Goal: Obtain resource: Obtain resource

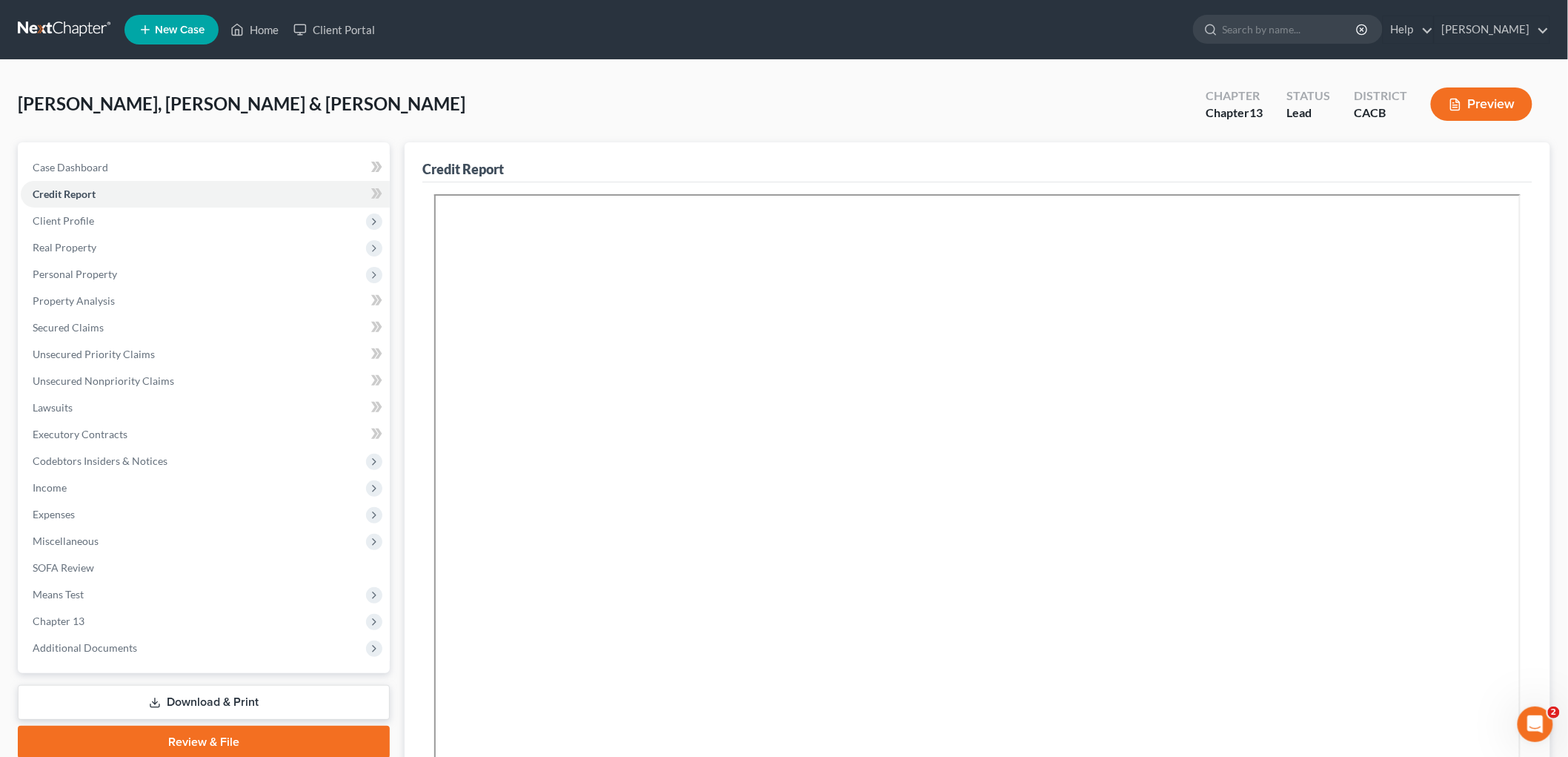
click at [253, 53] on nav "Home New Case Client Portal [PERSON_NAME] [PERSON_NAME][EMAIL_ADDRESS][DOMAIN_N…" at bounding box center [784, 30] width 1568 height 59
click at [268, 691] on link "Download & Print" at bounding box center [204, 702] width 372 height 35
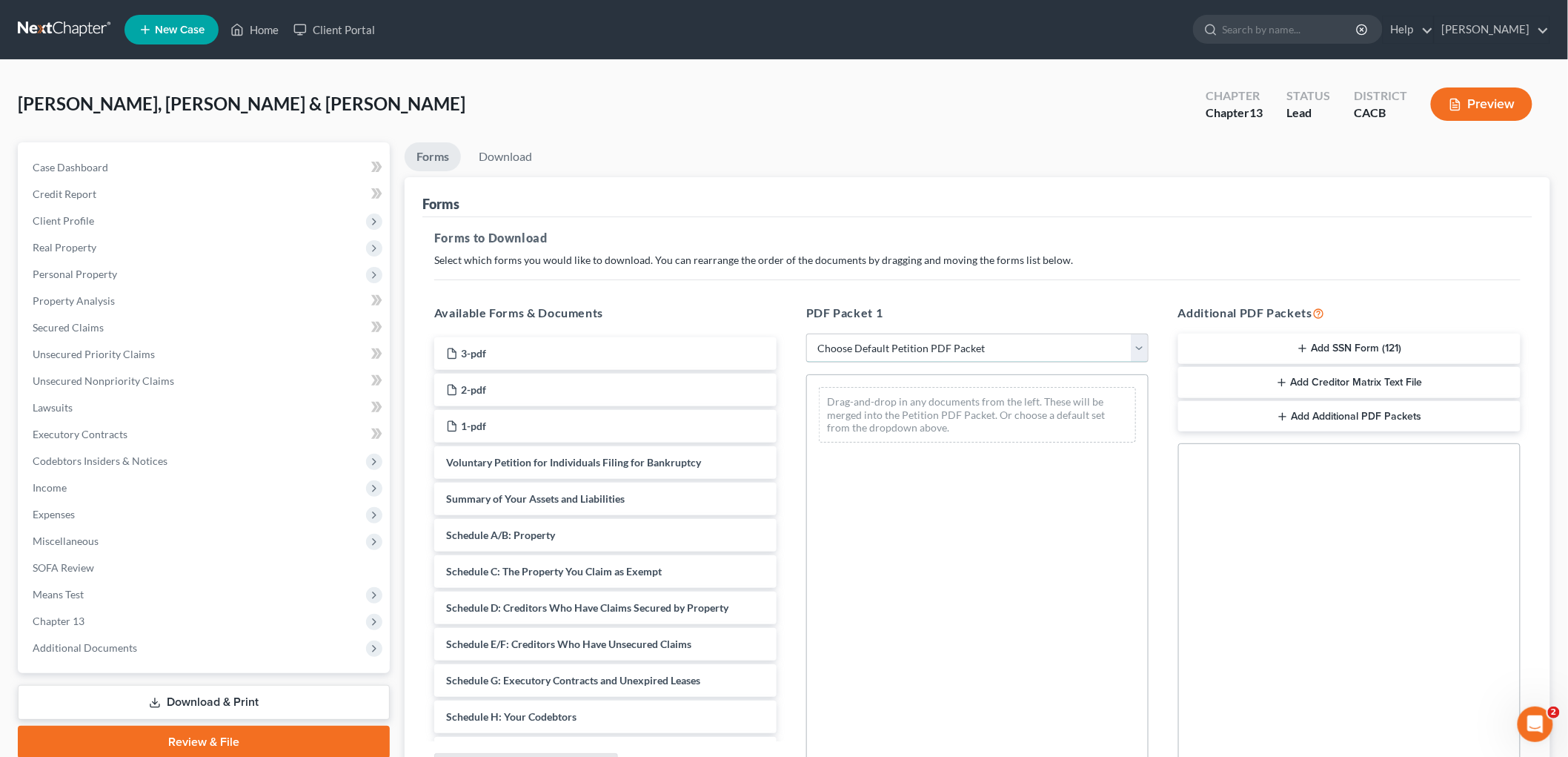
click at [965, 342] on select "Choose Default Petition PDF Packet Complete Bankruptcy Petition (all forms and …" at bounding box center [977, 348] width 342 height 30
select select "7"
click at [806, 334] on select "Choose Default Petition PDF Packet Complete Bankruptcy Petition (all forms and …" at bounding box center [977, 348] width 342 height 30
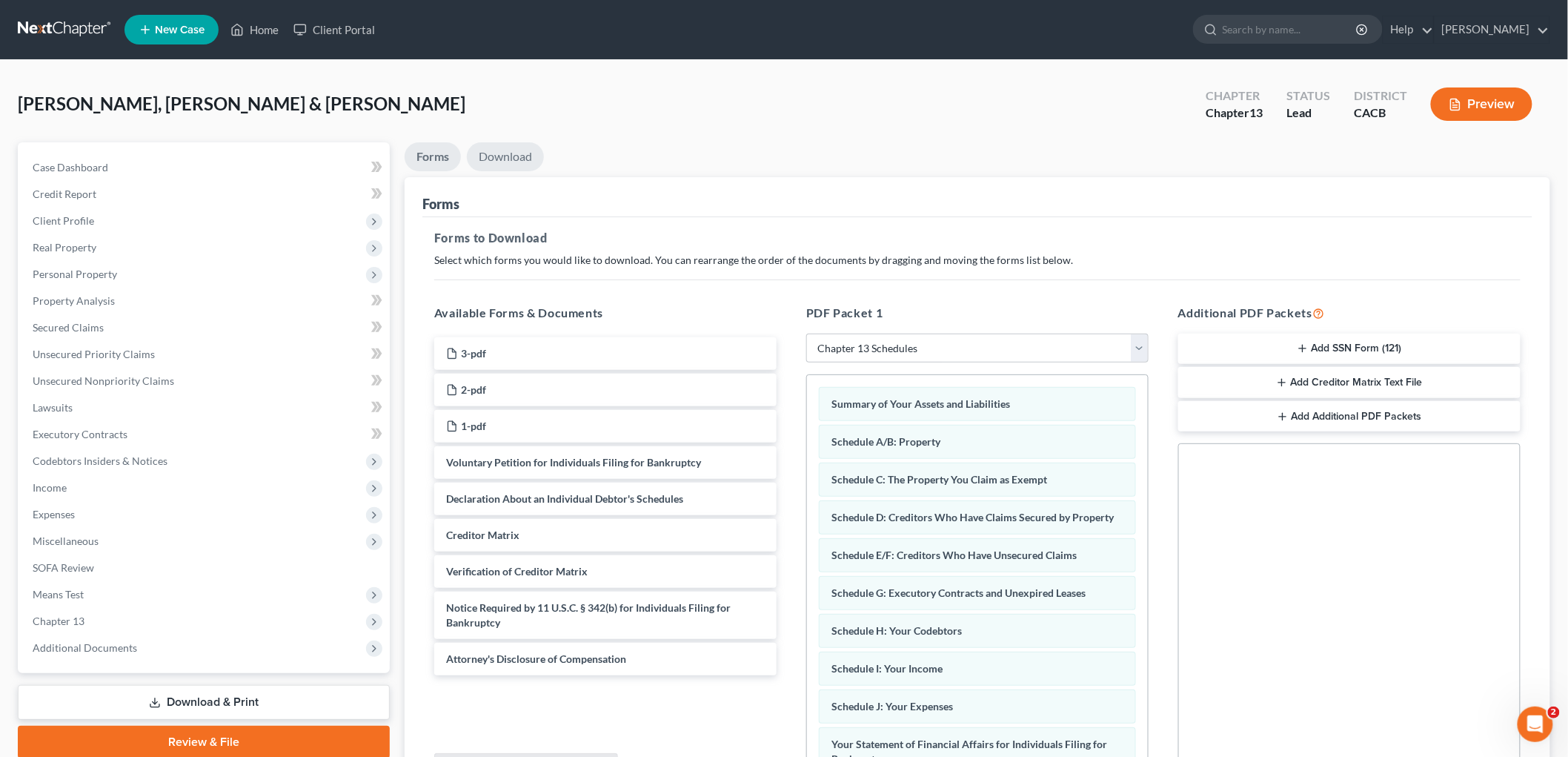
click at [513, 161] on link "Download" at bounding box center [505, 157] width 77 height 29
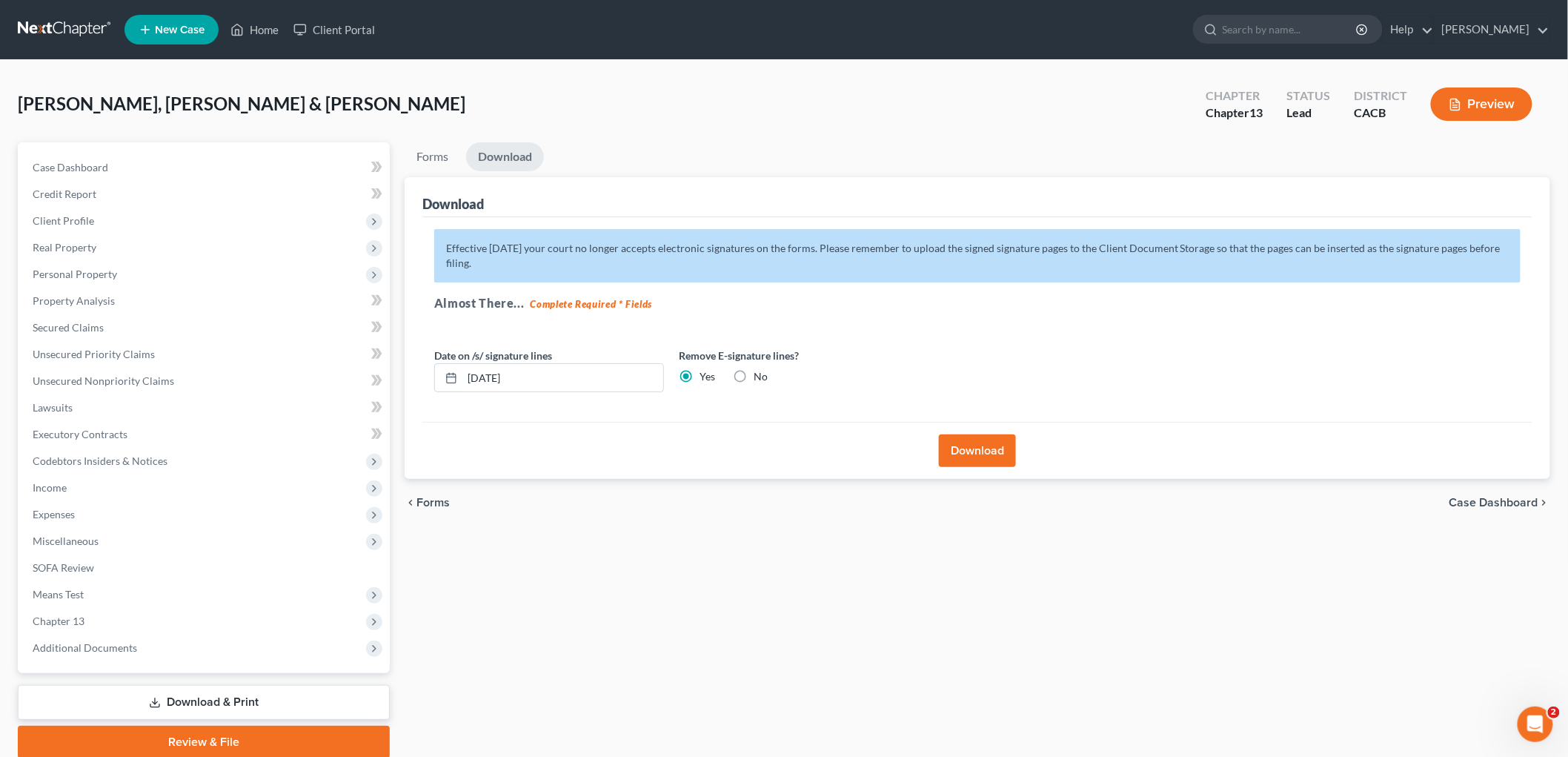
click at [967, 471] on div "Download" at bounding box center [977, 451] width 1110 height 57
click at [966, 449] on button "Download" at bounding box center [977, 451] width 77 height 32
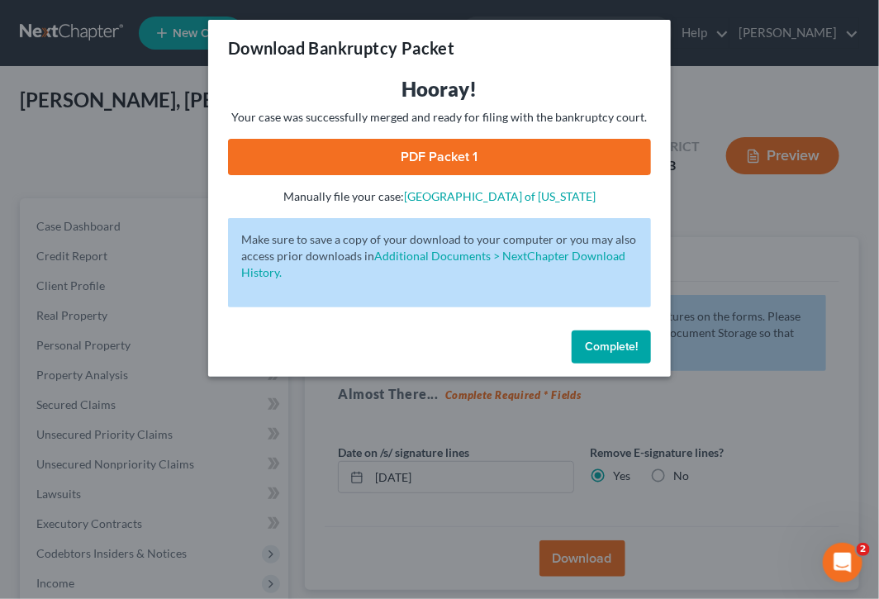
click at [244, 144] on link "PDF Packet 1" at bounding box center [439, 157] width 423 height 36
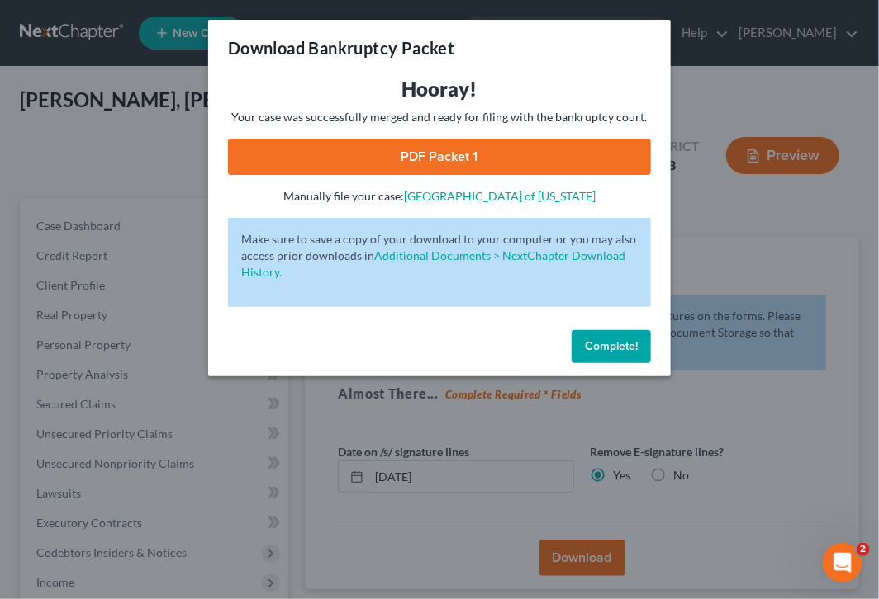
click at [373, 455] on div "Download Bankruptcy Packet Hooray! Your case was successfully merged and ready …" at bounding box center [439, 299] width 879 height 599
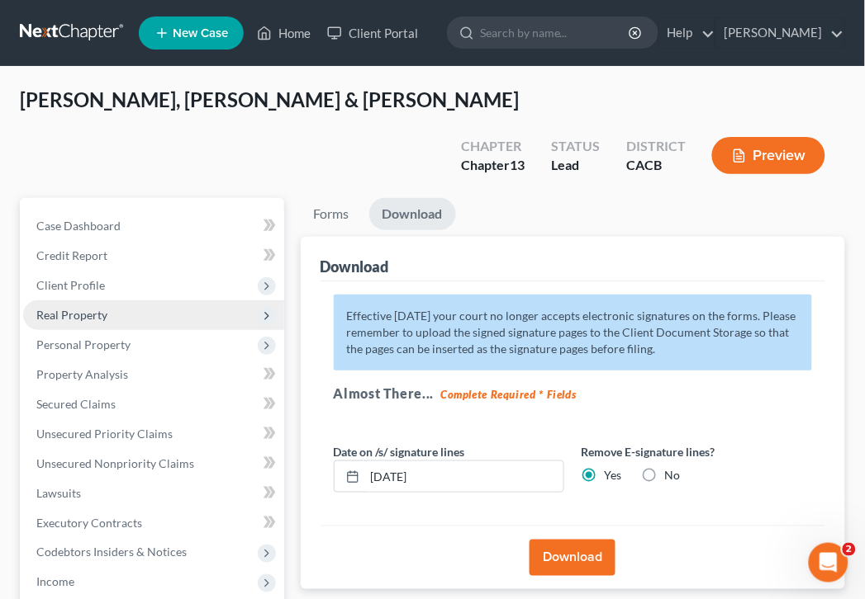
click at [67, 308] on span "Real Property" at bounding box center [71, 315] width 71 height 14
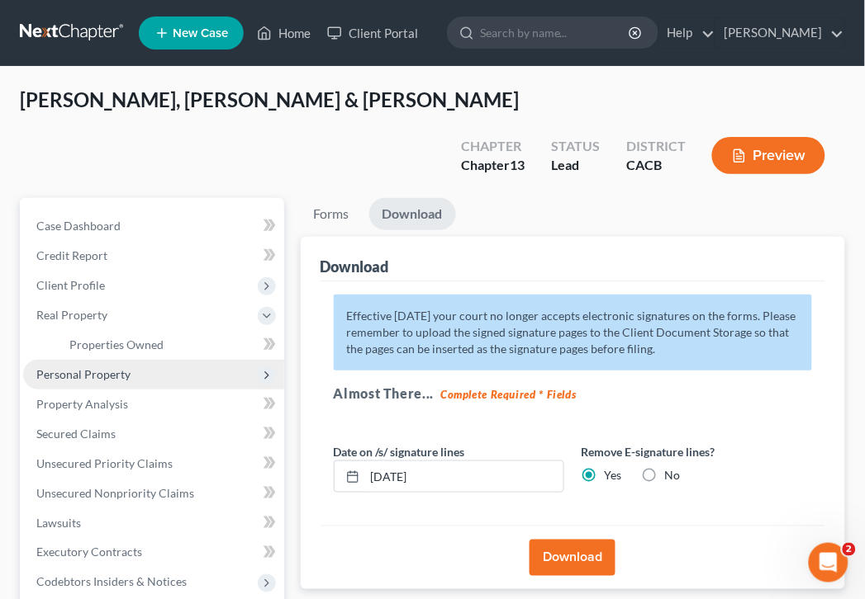
click at [104, 367] on span "Personal Property" at bounding box center [83, 374] width 94 height 14
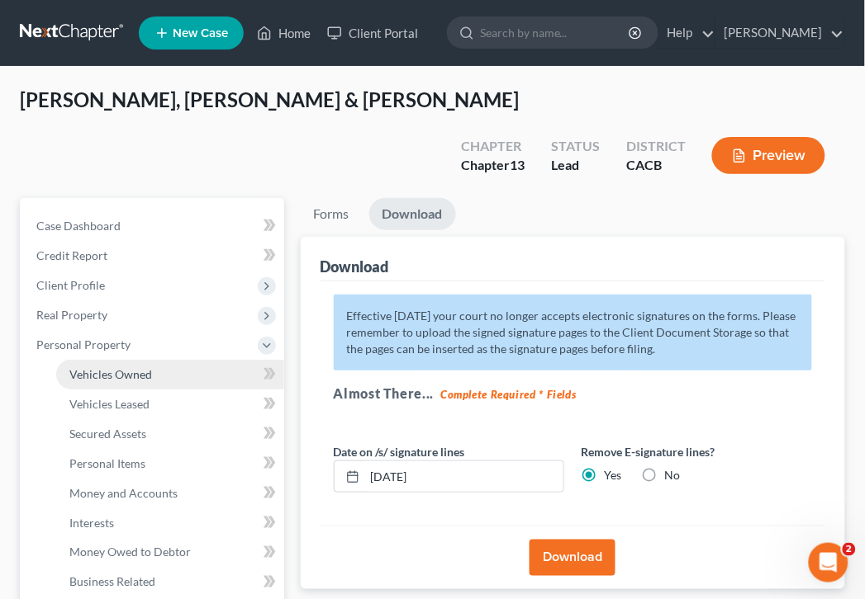
click at [121, 360] on link "Vehicles Owned" at bounding box center [170, 375] width 228 height 30
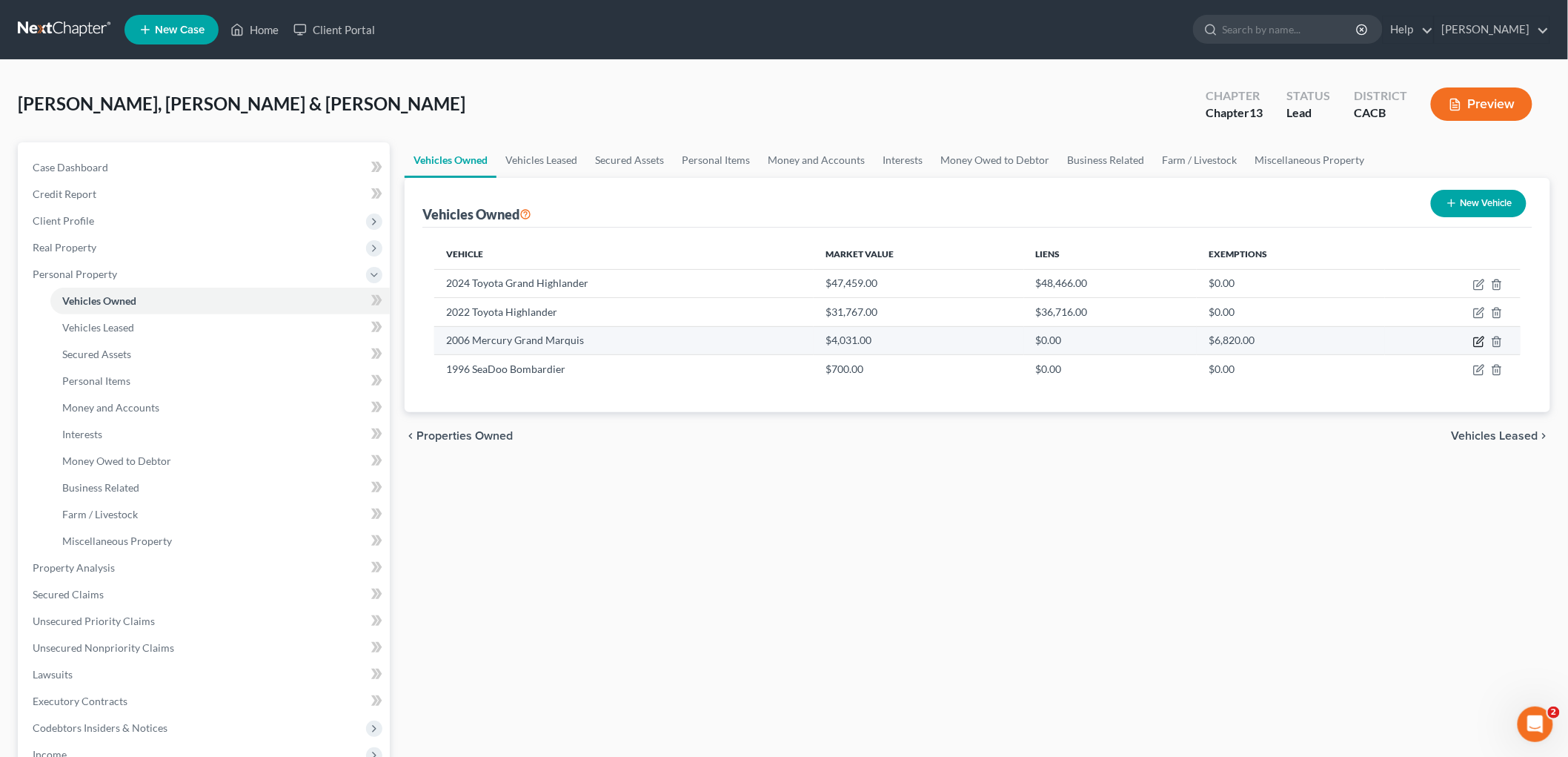
click at [1478, 338] on icon "button" at bounding box center [1479, 341] width 12 height 12
select select "0"
select select "20"
select select "4"
select select "2"
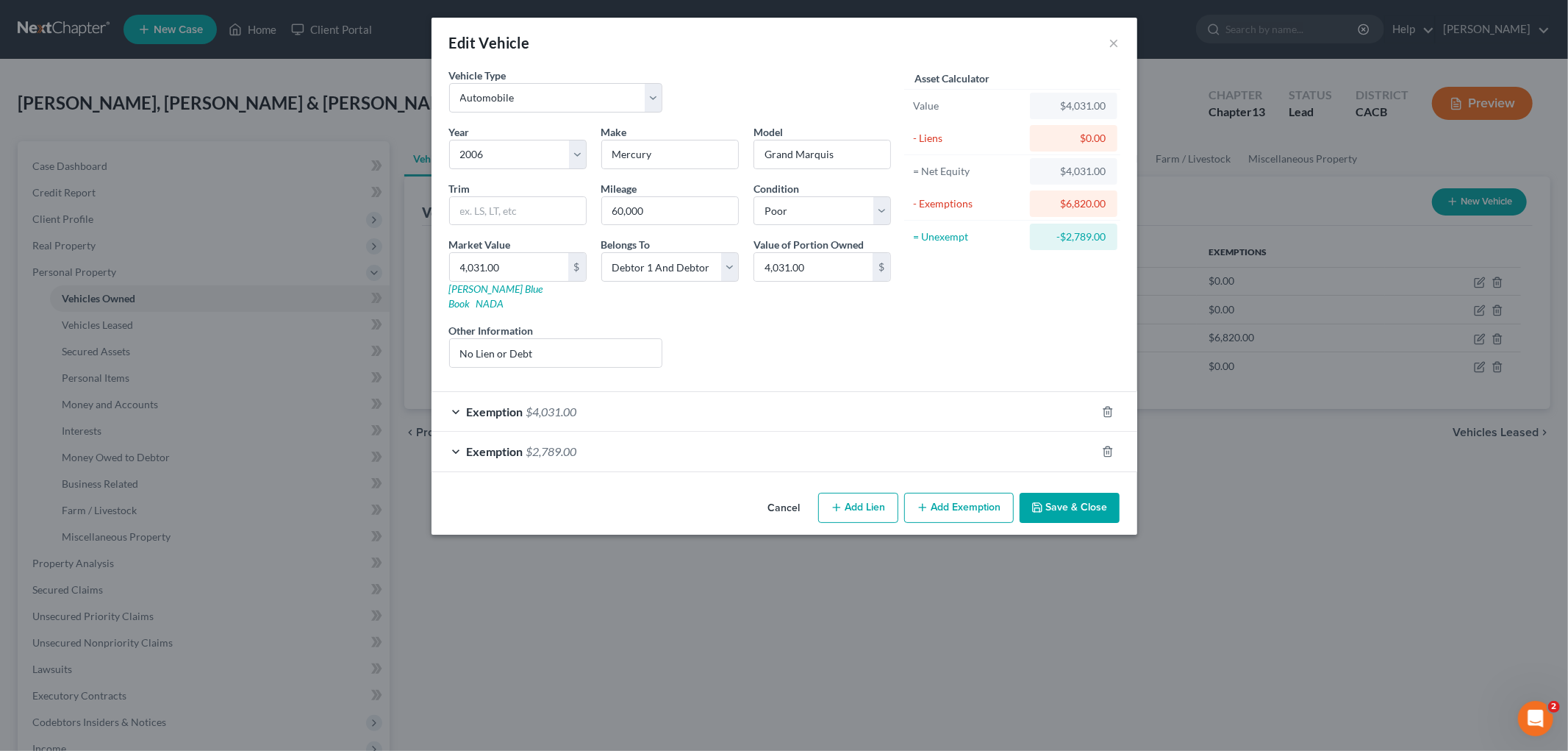
click at [790, 444] on div "Exemption $2,789.00" at bounding box center [764, 452] width 664 height 39
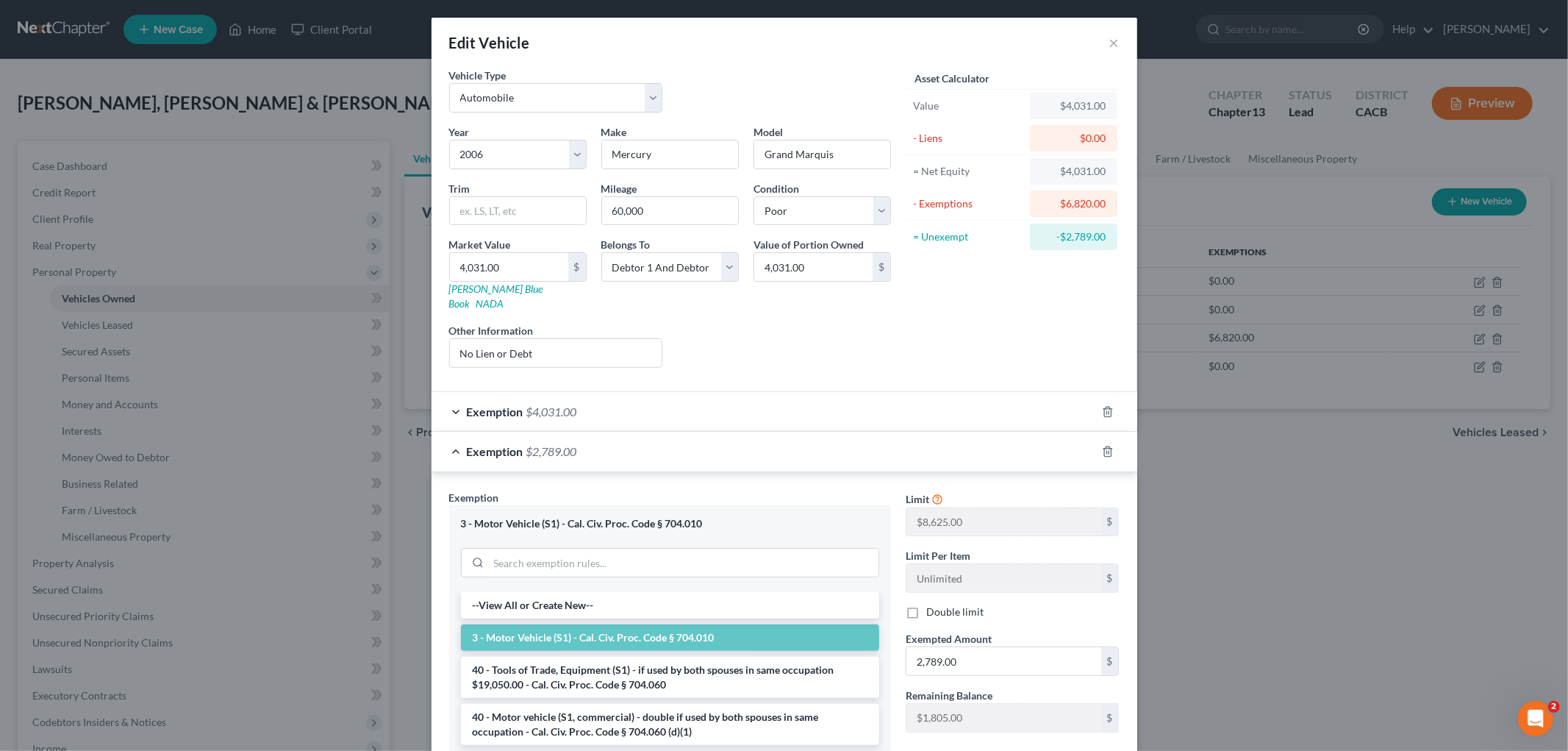
click at [1096, 440] on div at bounding box center [1117, 452] width 41 height 23
click at [1102, 445] on icon "button" at bounding box center [1108, 451] width 12 height 12
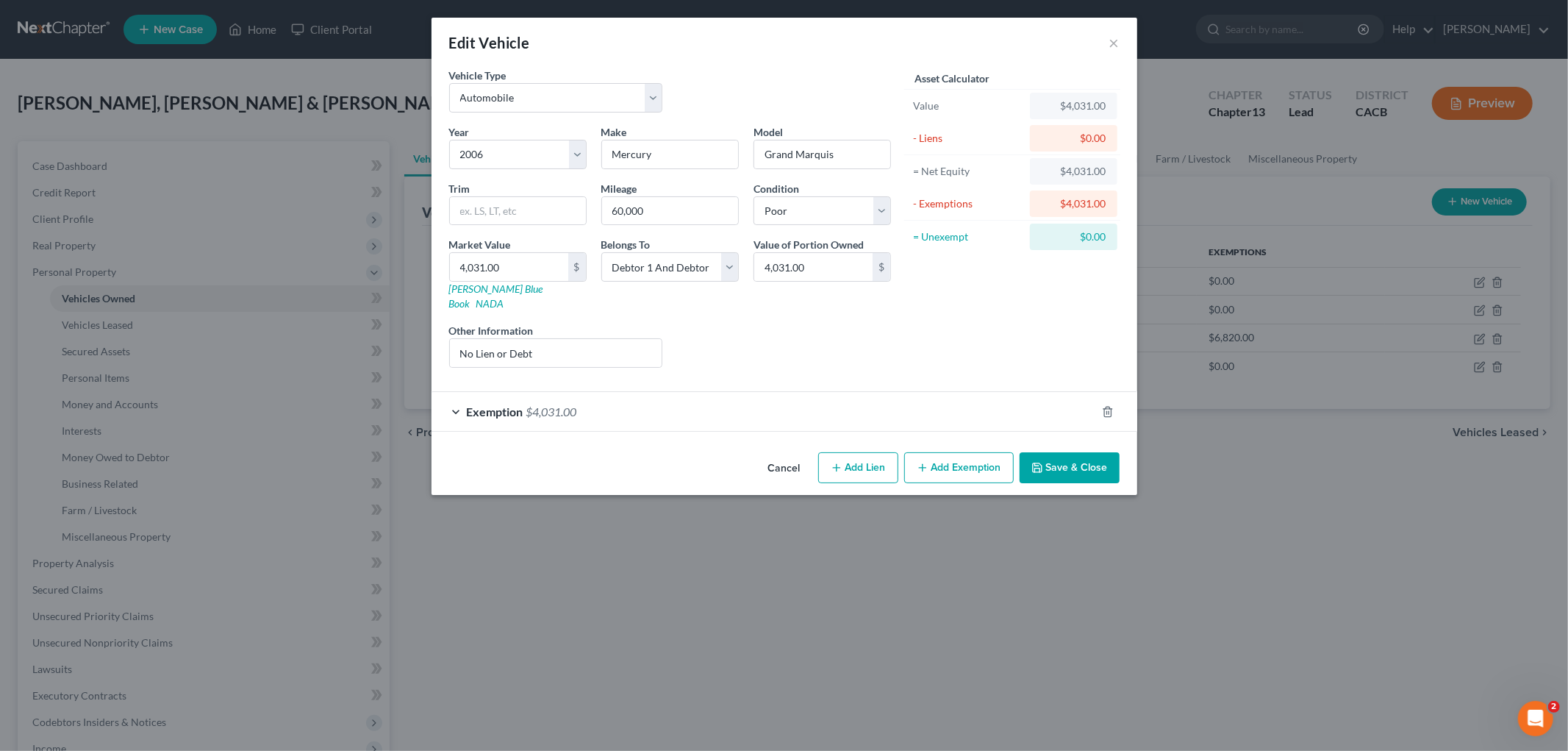
click at [1079, 460] on button "Save & Close" at bounding box center [1069, 468] width 100 height 31
